Goal: Task Accomplishment & Management: Manage account settings

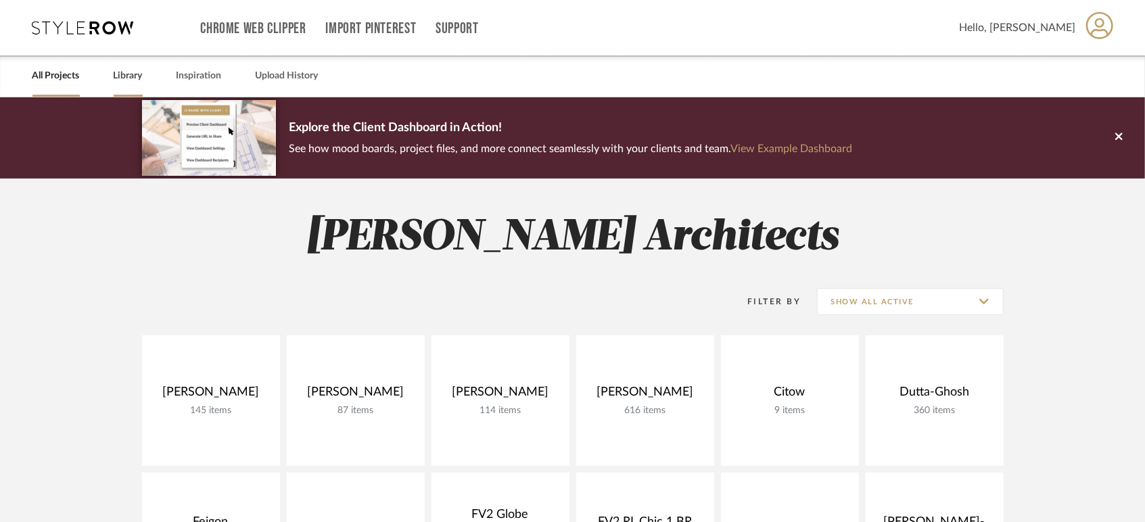
click at [134, 70] on link "Library" at bounding box center [128, 76] width 29 height 18
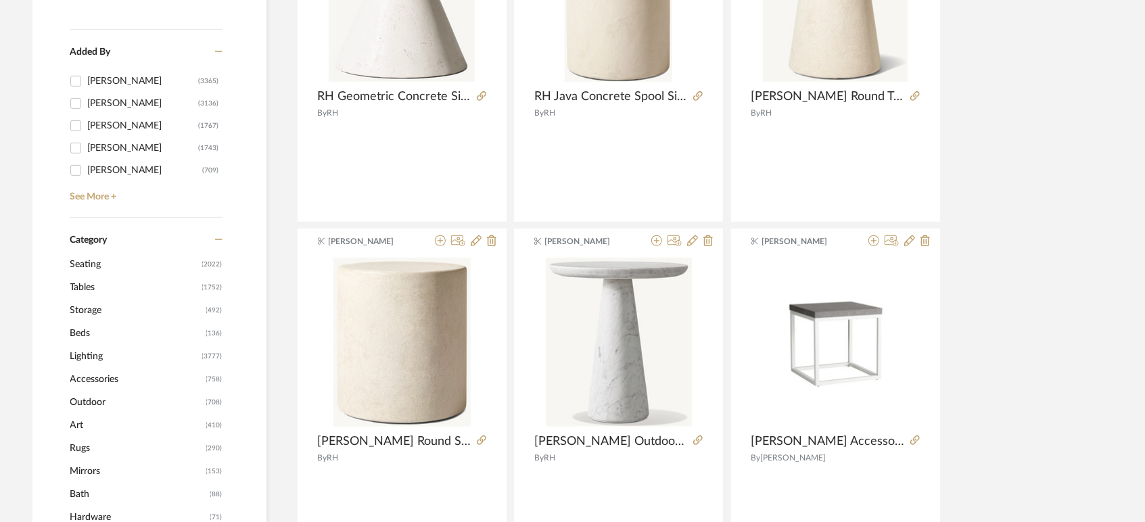
scroll to position [526, 0]
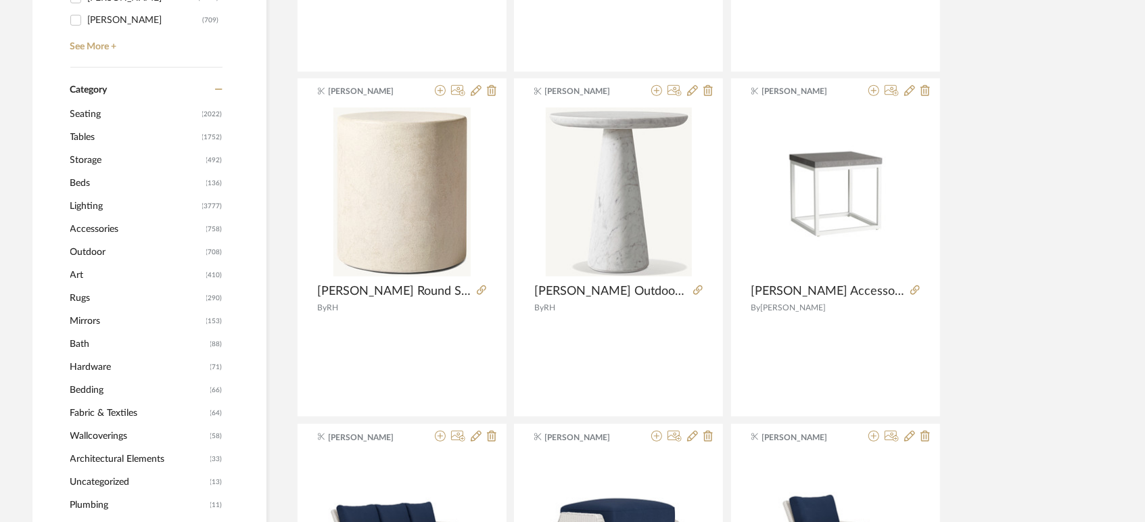
click at [95, 250] on span "Outdoor" at bounding box center [136, 252] width 133 height 23
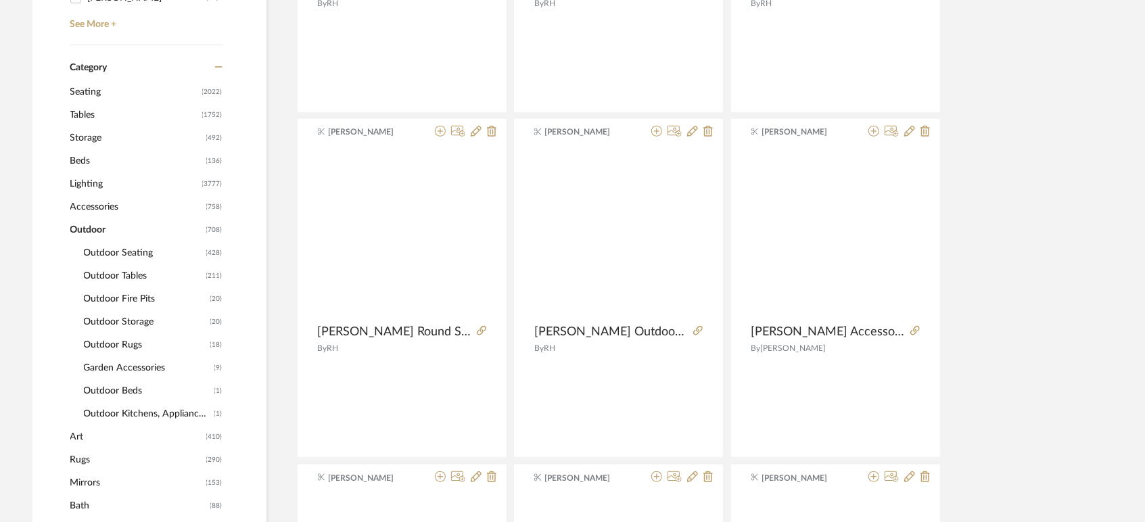
scroll to position [524, 0]
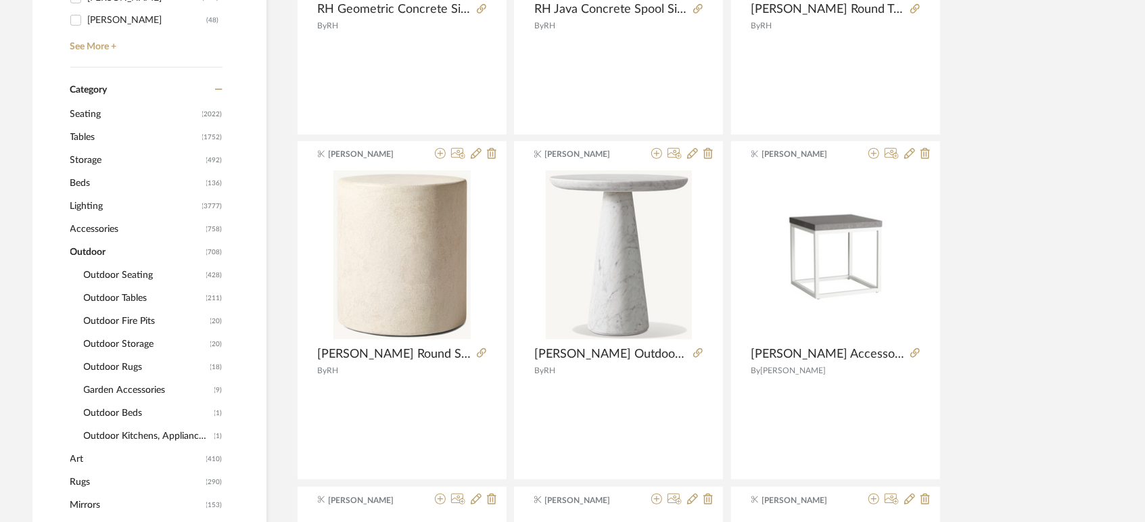
click at [103, 297] on span "Outdoor Tables" at bounding box center [143, 298] width 119 height 23
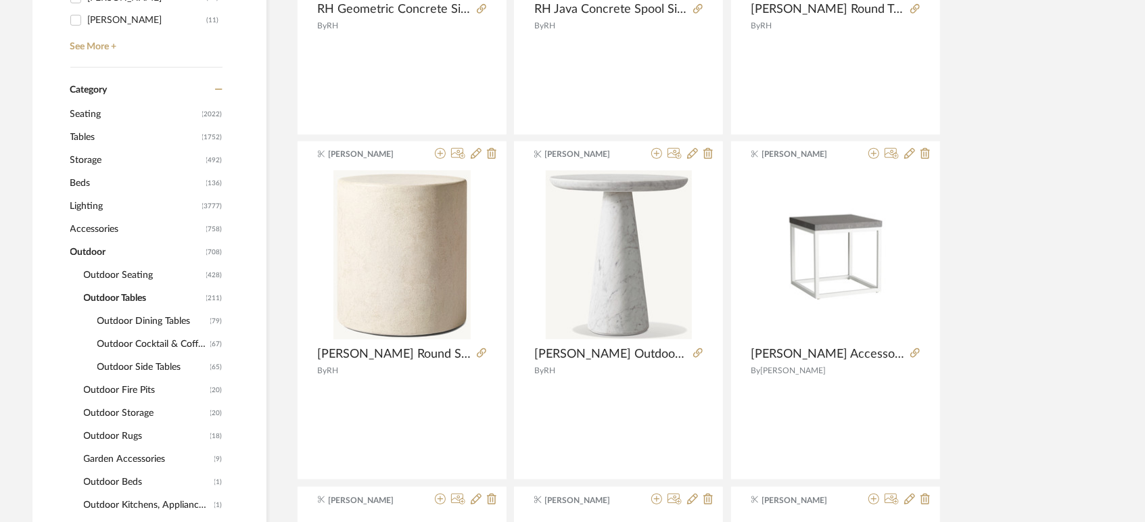
click at [141, 367] on span "Outdoor Side Tables" at bounding box center [152, 367] width 110 height 23
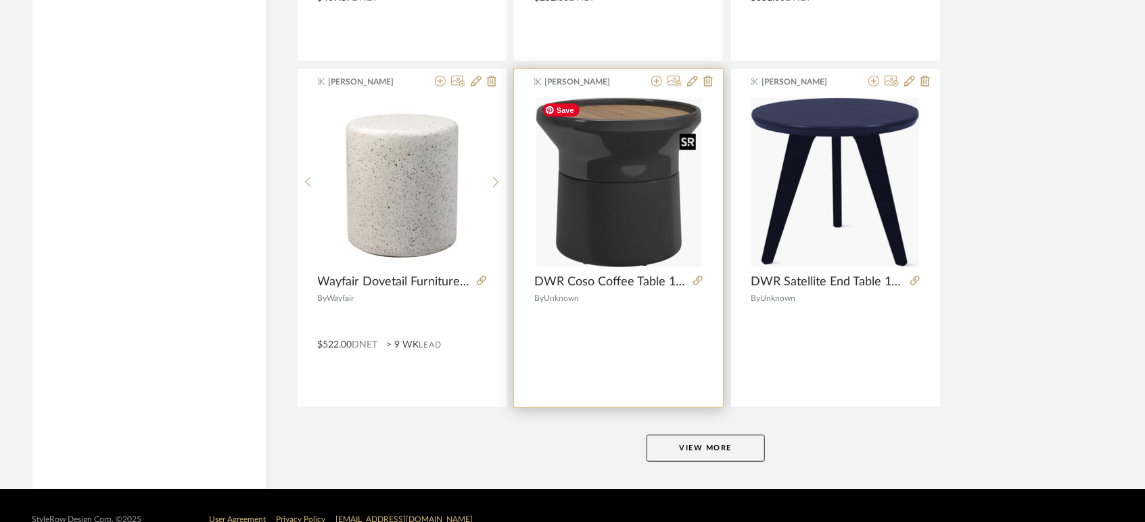
scroll to position [4083, 0]
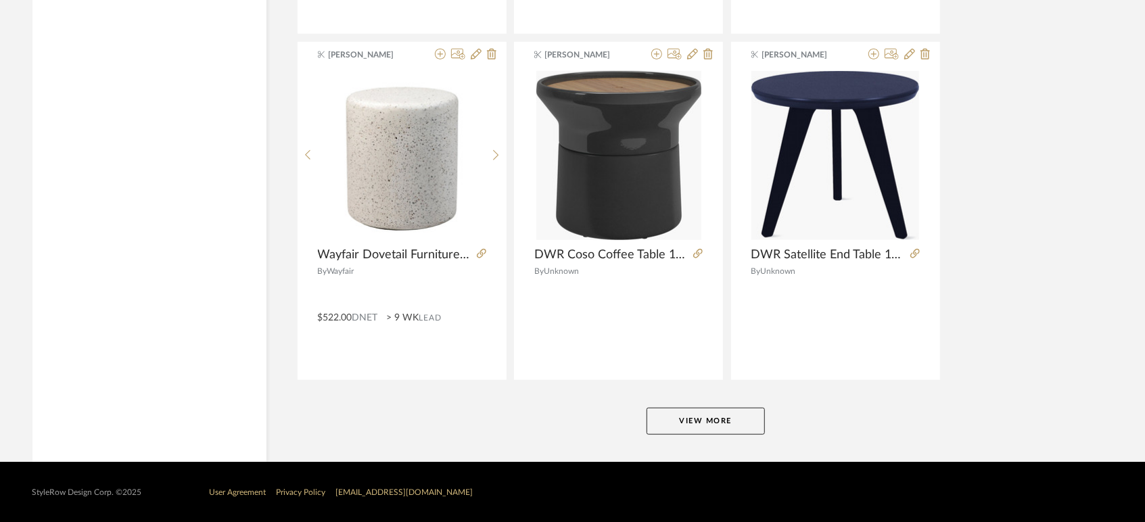
click at [702, 420] on button "View More" at bounding box center [706, 421] width 118 height 27
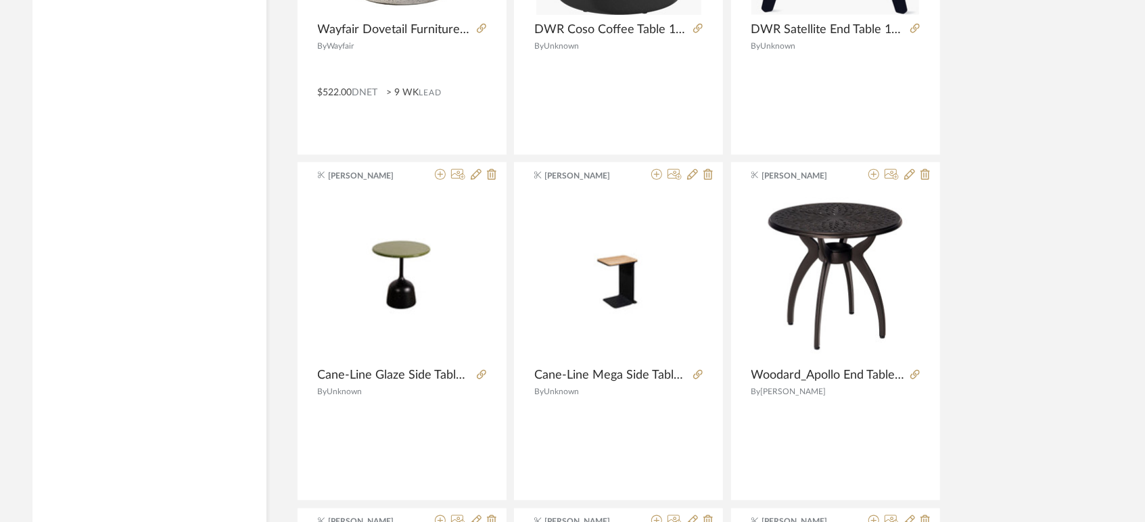
scroll to position [4383, 0]
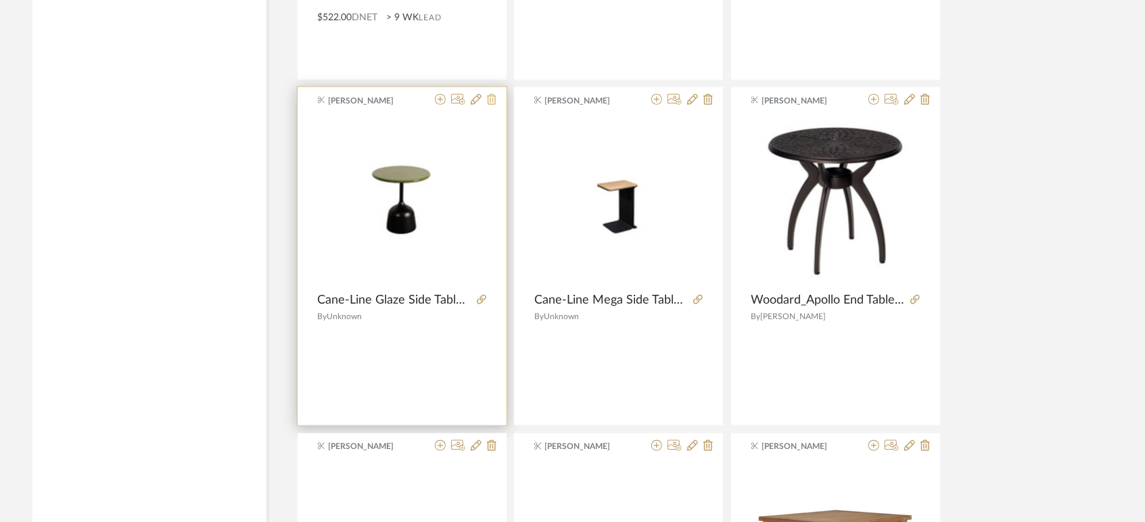
click at [492, 96] on icon at bounding box center [491, 99] width 9 height 11
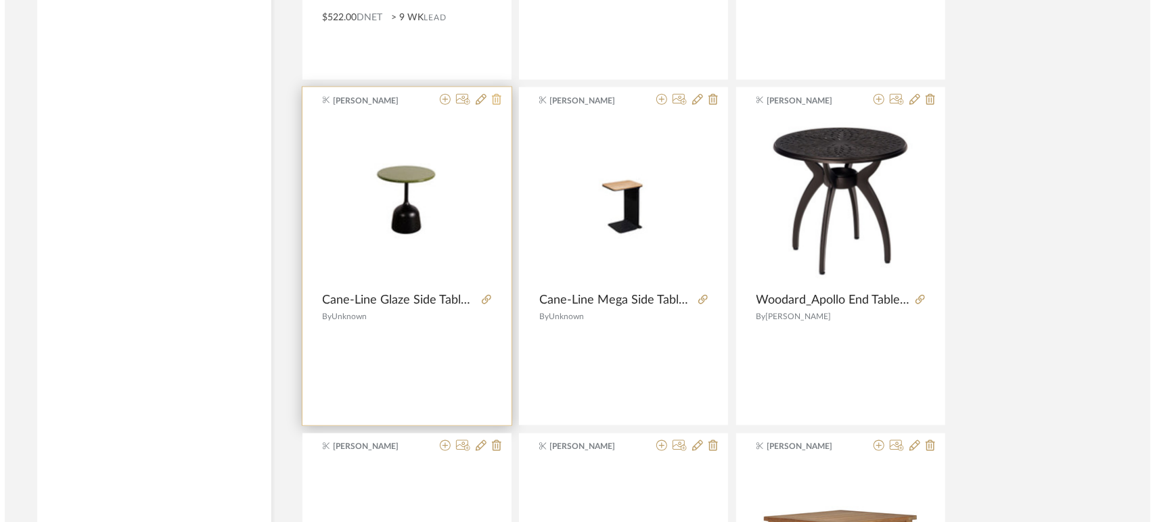
scroll to position [0, 0]
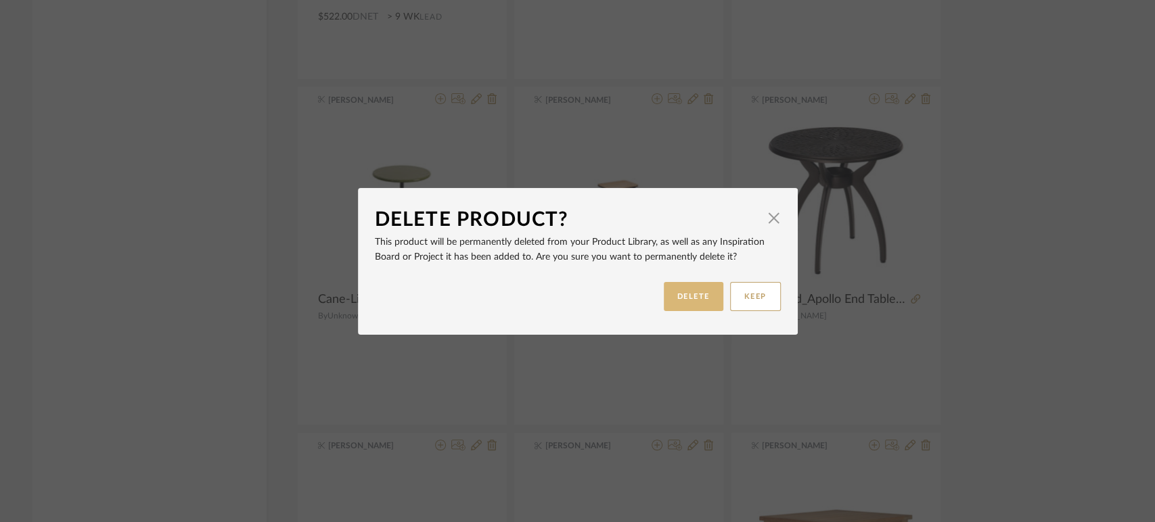
click at [691, 289] on button "DELETE" at bounding box center [694, 296] width 60 height 29
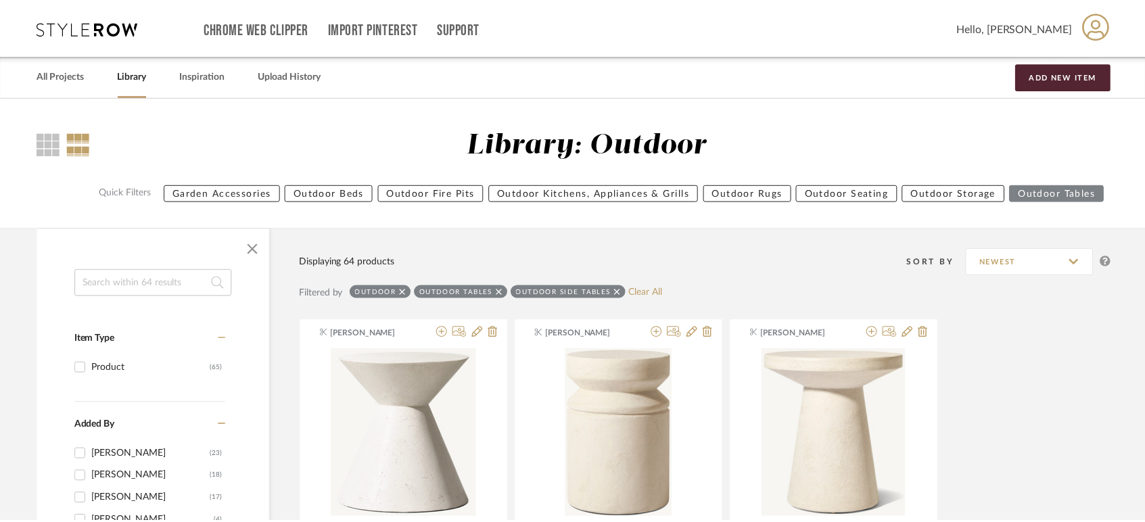
scroll to position [4383, 0]
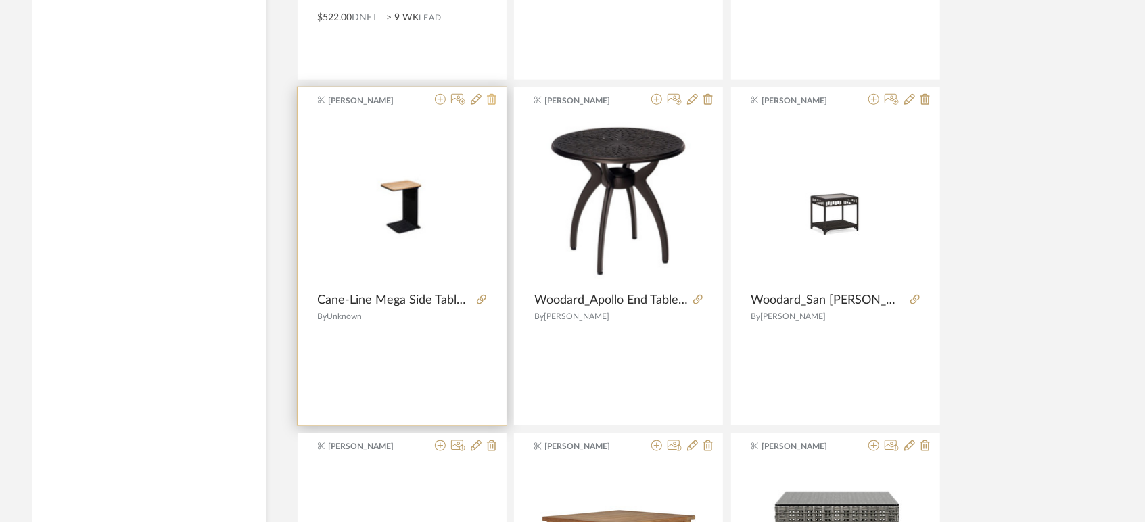
click at [494, 95] on icon at bounding box center [491, 99] width 9 height 11
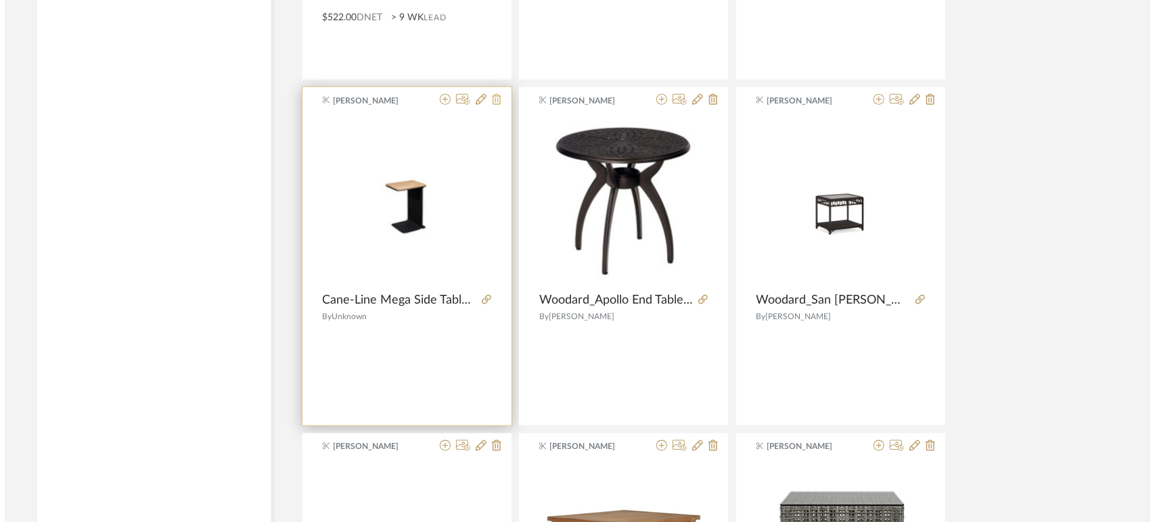
scroll to position [0, 0]
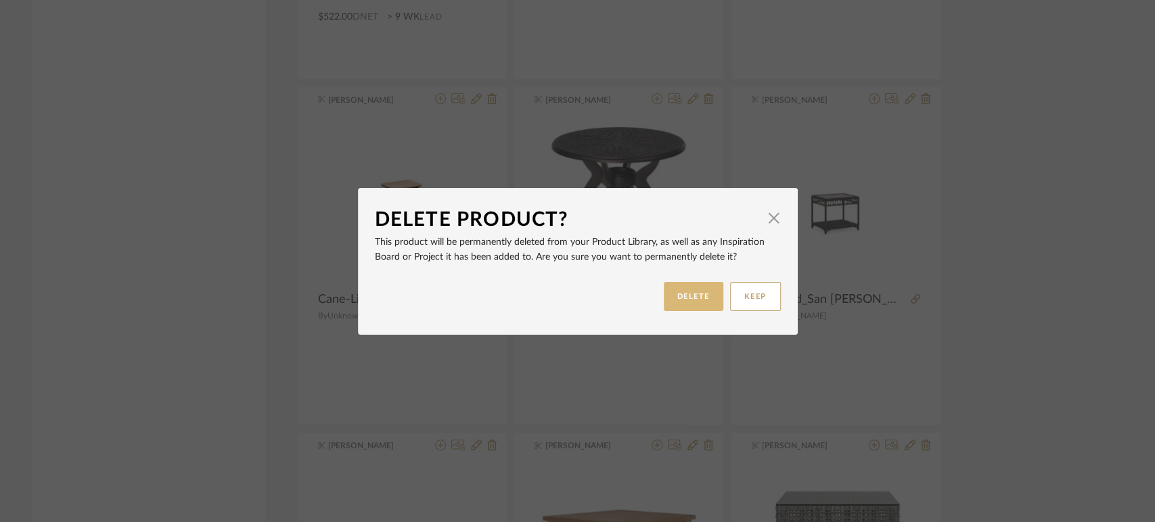
click at [691, 290] on button "DELETE" at bounding box center [694, 296] width 60 height 29
